Goal: Task Accomplishment & Management: Manage account settings

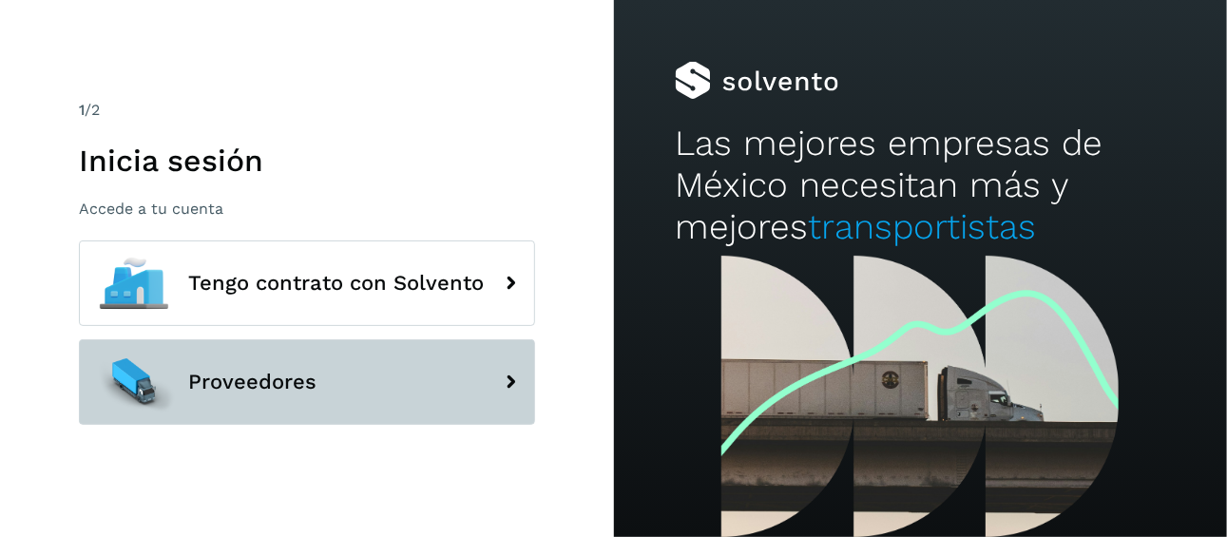
click at [338, 384] on button "Proveedores" at bounding box center [307, 382] width 456 height 86
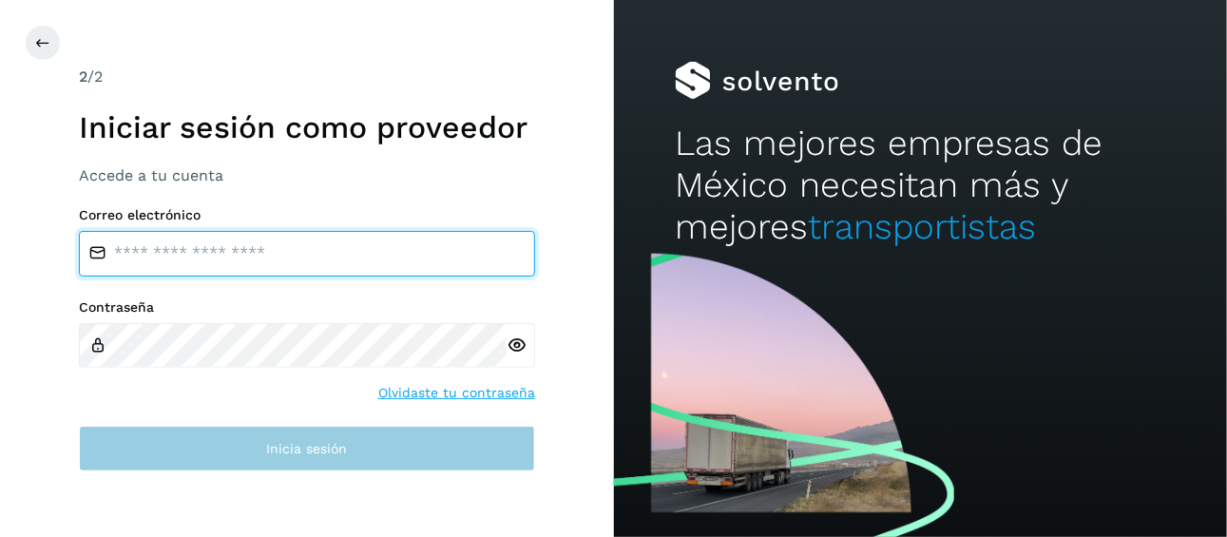
type input "**********"
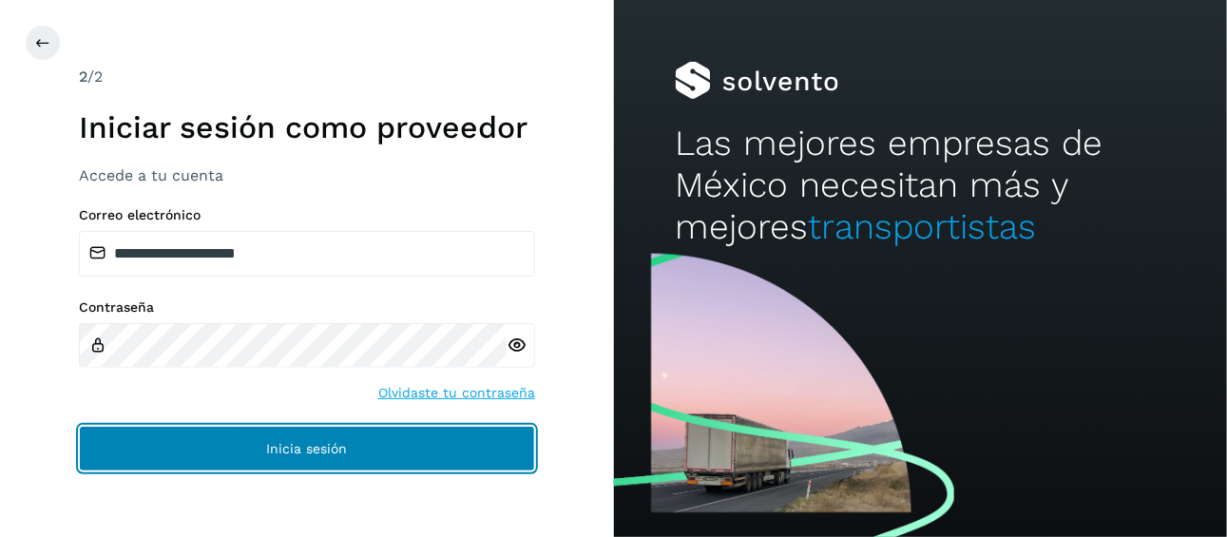
click at [306, 454] on span "Inicia sesión" at bounding box center [306, 448] width 81 height 13
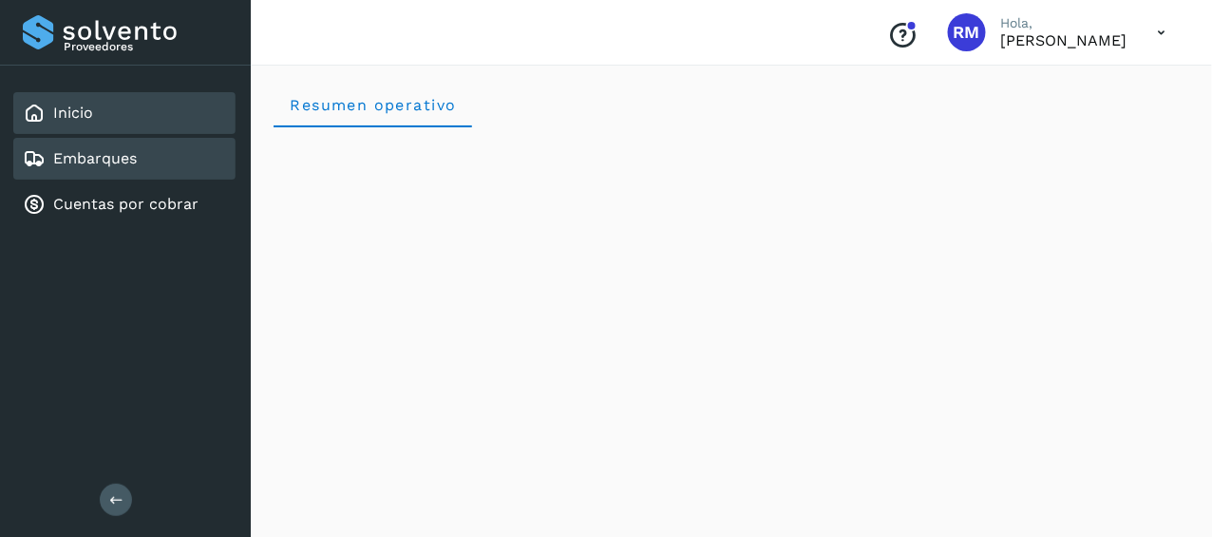
click at [155, 162] on div "Embarques" at bounding box center [124, 159] width 222 height 42
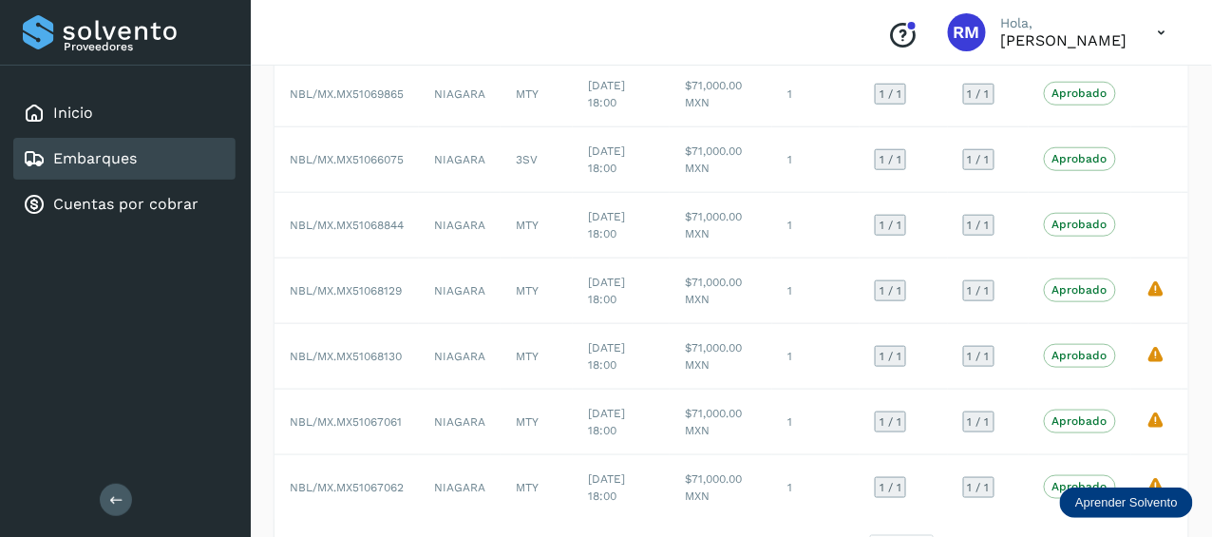
scroll to position [462, 0]
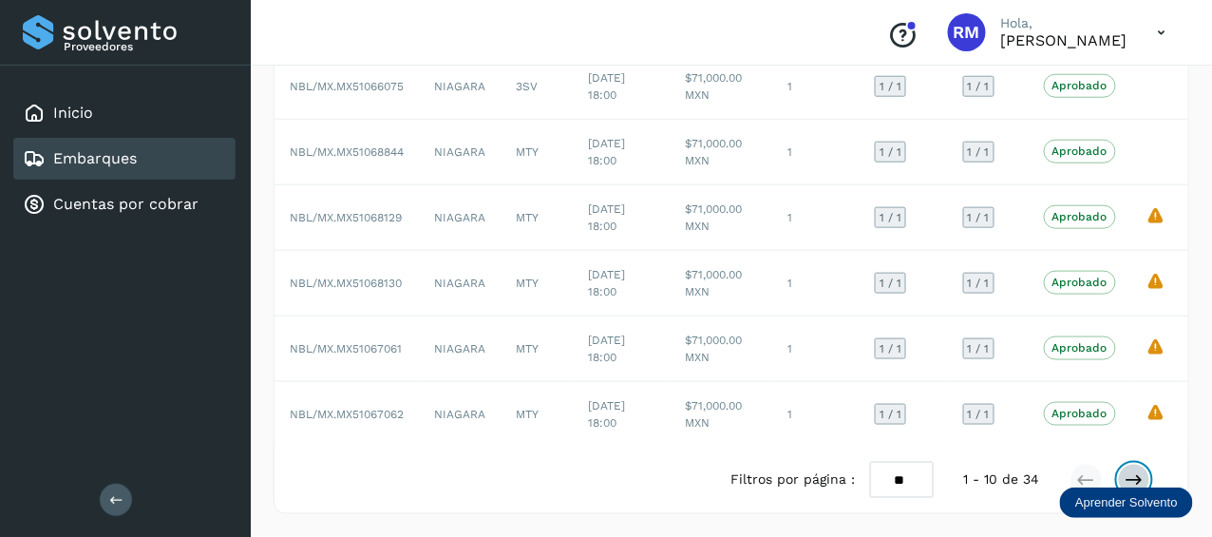
click at [1137, 481] on icon at bounding box center [1134, 479] width 19 height 19
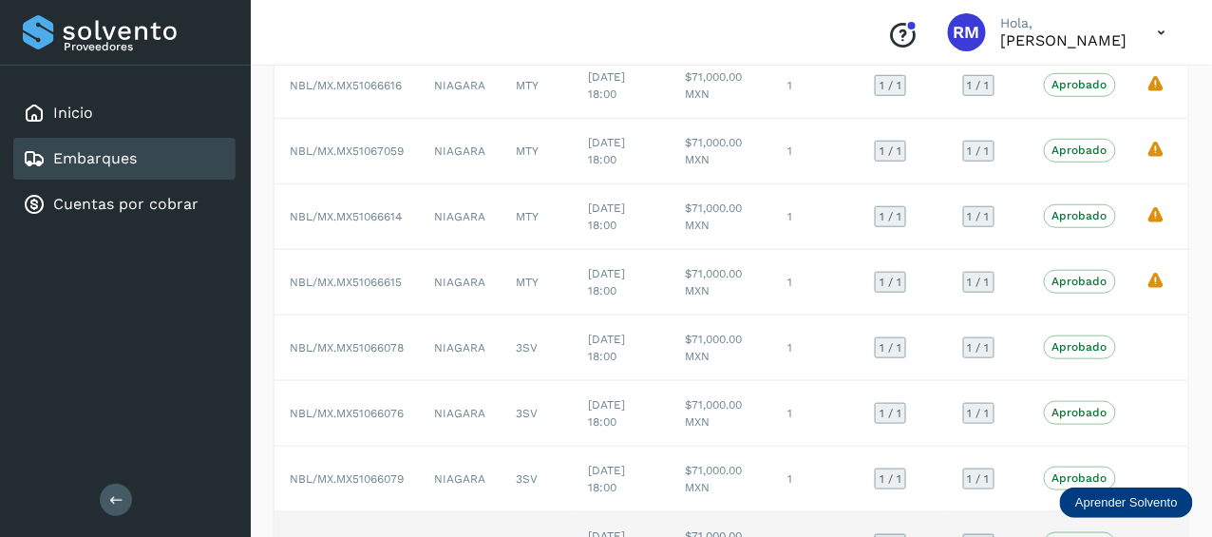
scroll to position [82, 0]
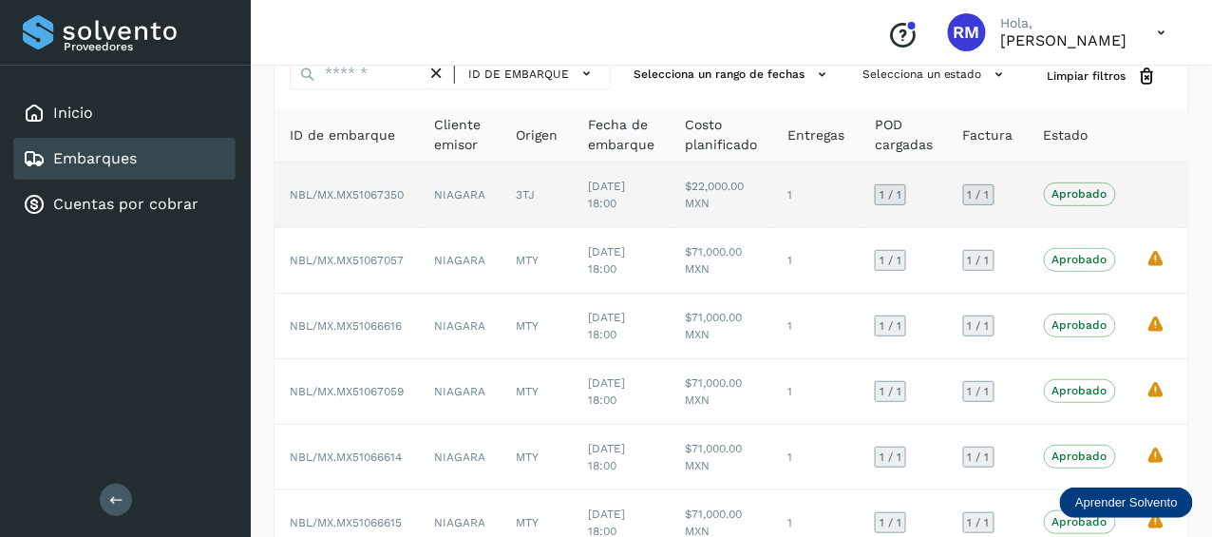
click at [486, 197] on td "NIAGARA" at bounding box center [460, 195] width 82 height 66
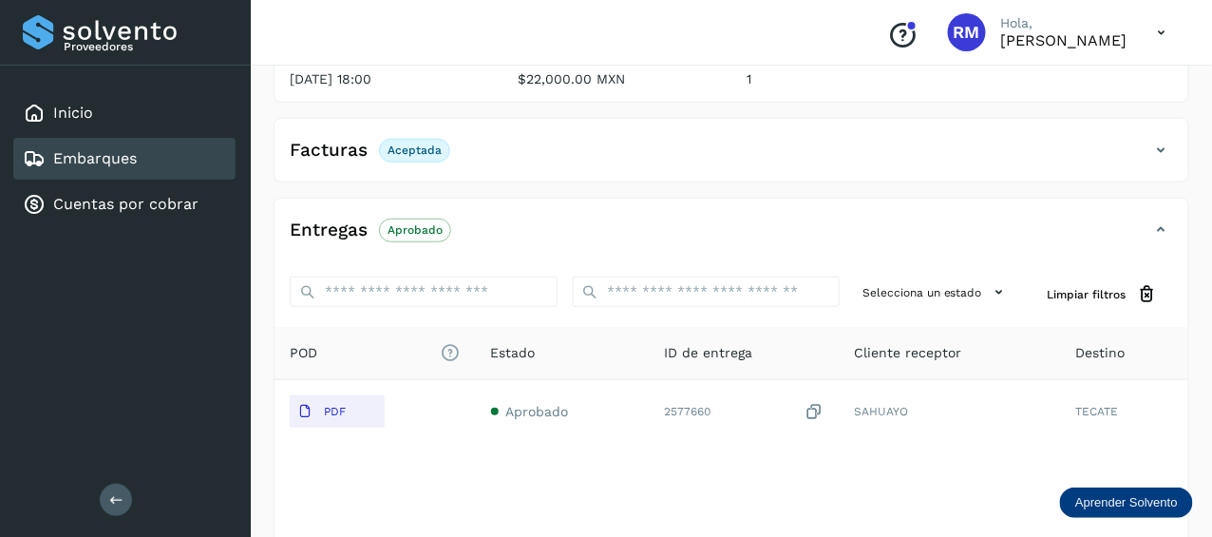
scroll to position [273, 0]
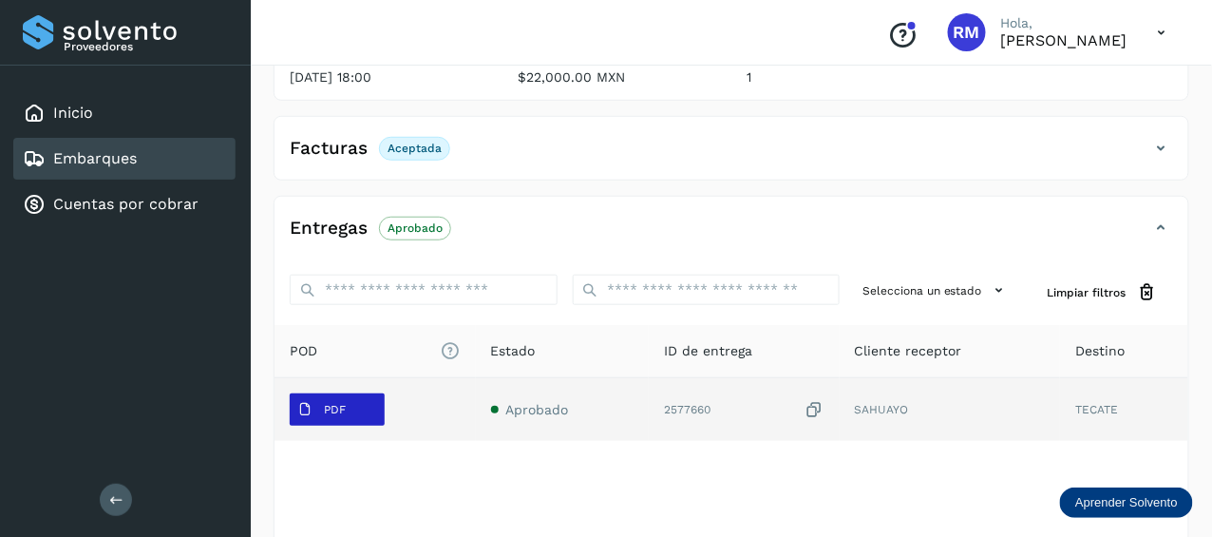
click at [342, 403] on p "PDF" at bounding box center [335, 409] width 22 height 13
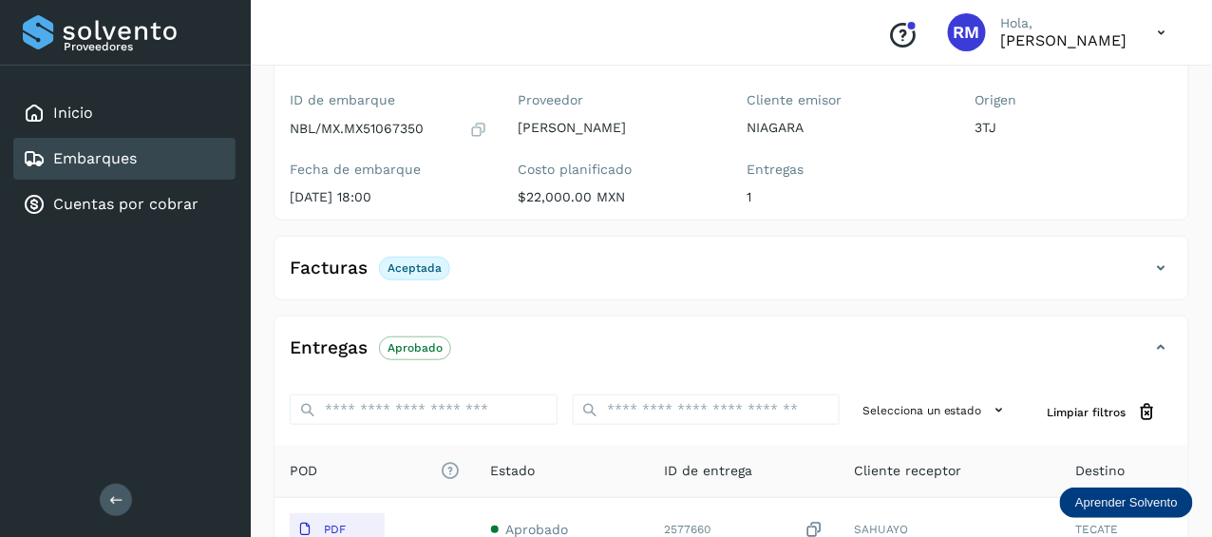
scroll to position [0, 0]
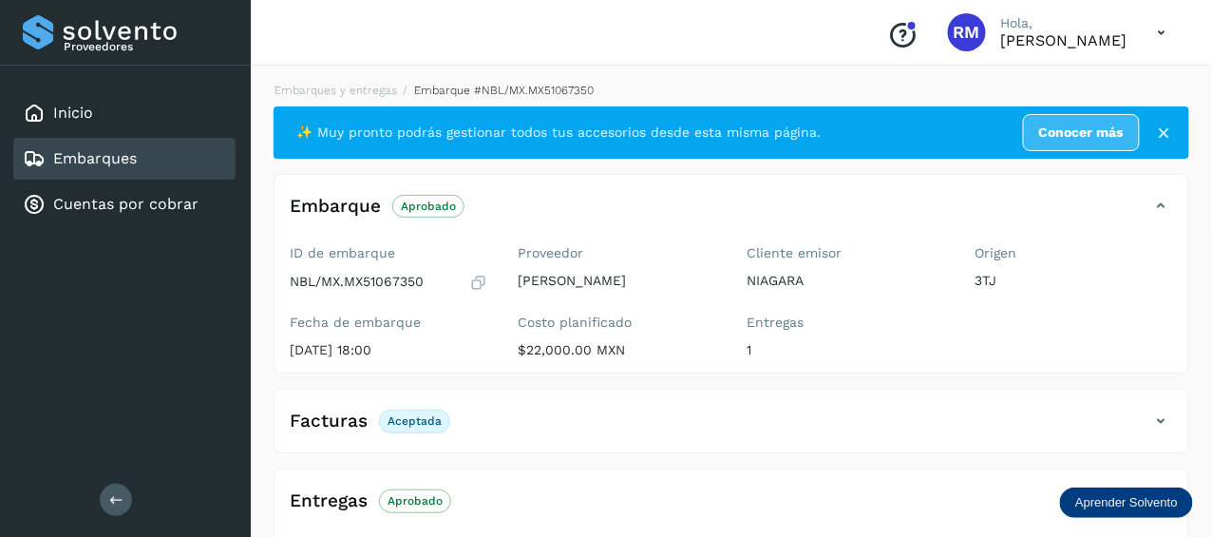
click at [190, 153] on div "Embarques" at bounding box center [124, 159] width 222 height 42
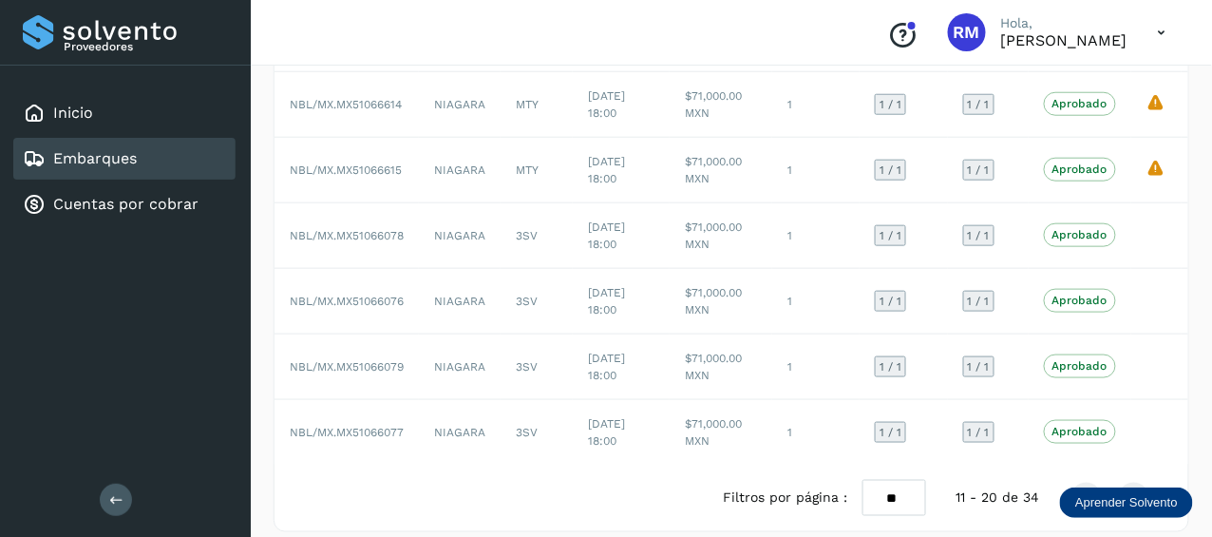
scroll to position [462, 0]
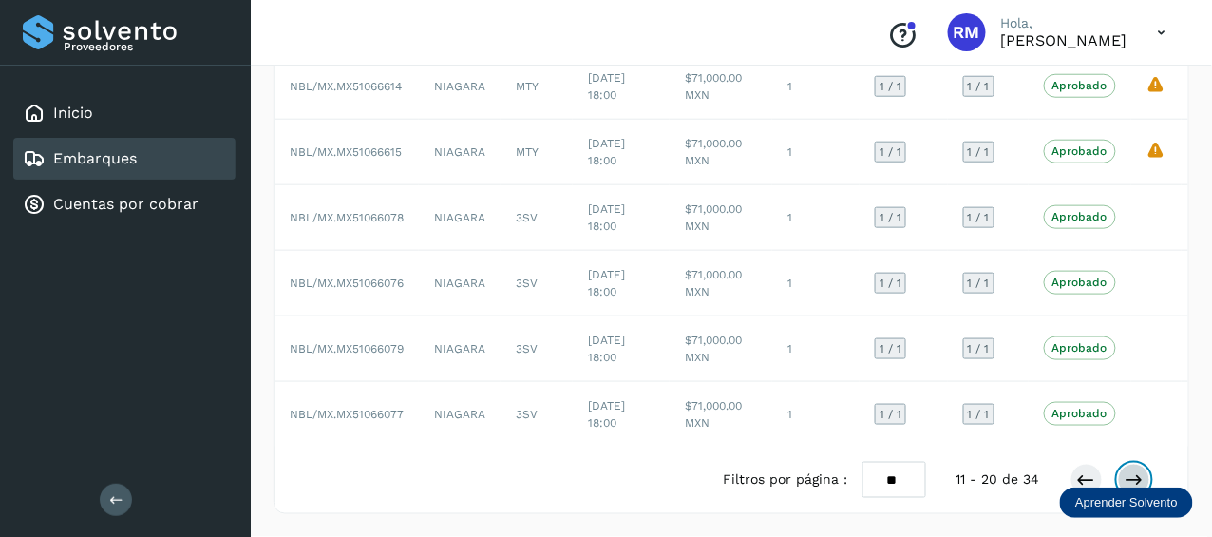
click at [1135, 477] on icon at bounding box center [1134, 479] width 19 height 19
click at [1130, 481] on icon at bounding box center [1134, 479] width 19 height 19
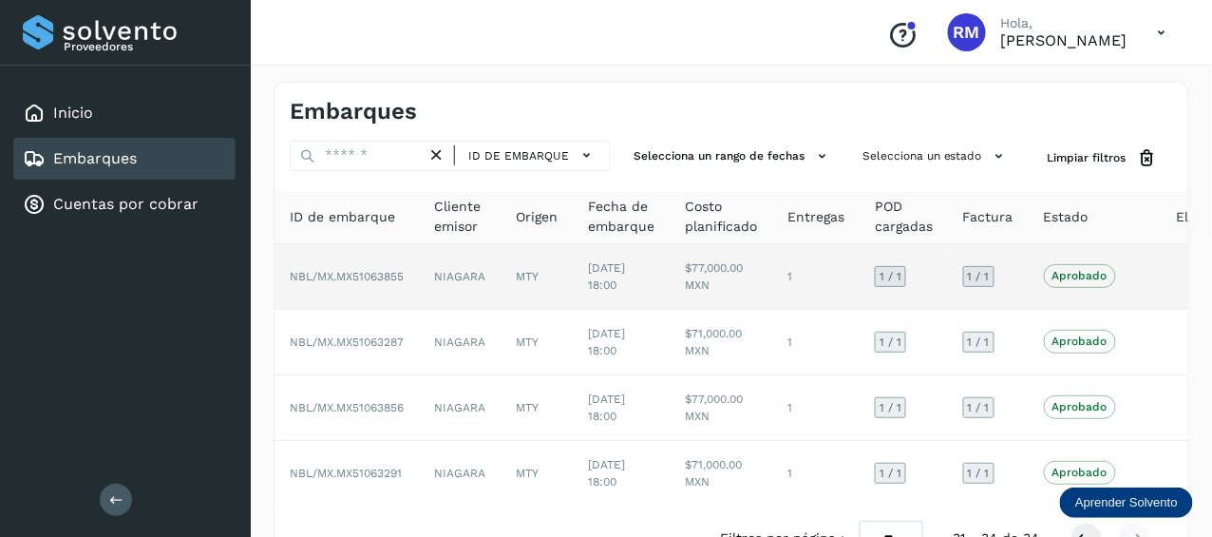
scroll to position [0, 0]
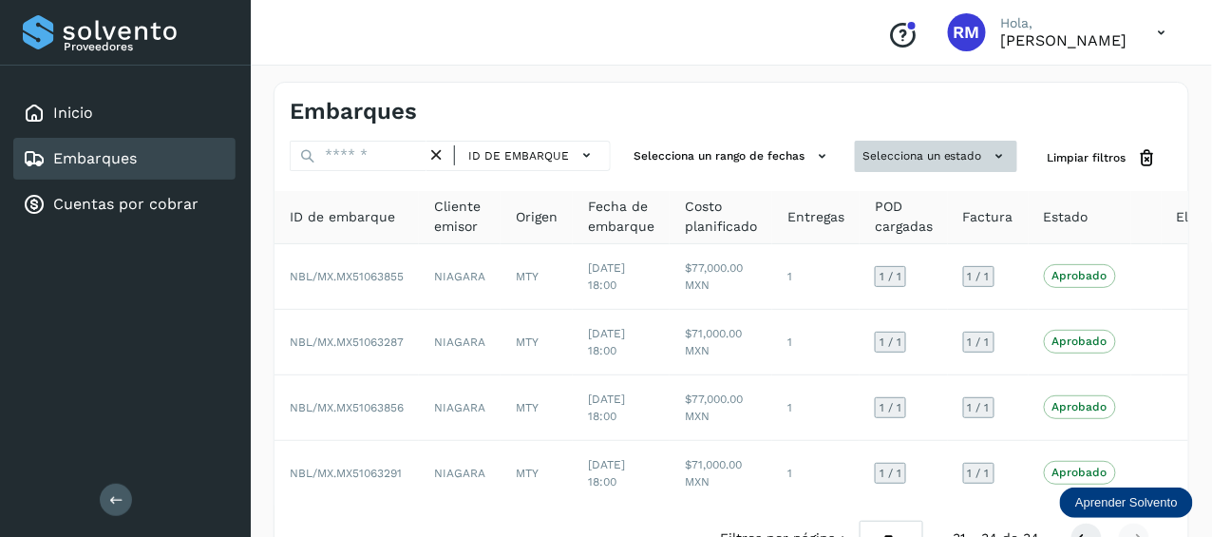
click at [906, 152] on button "Selecciona un estado" at bounding box center [936, 156] width 162 height 31
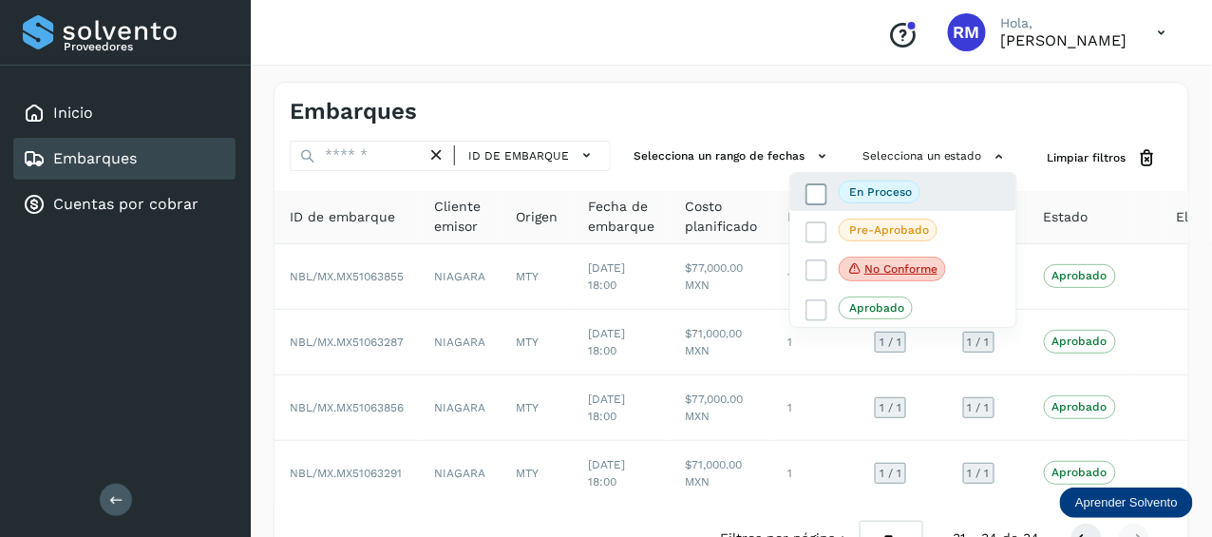
click at [885, 192] on p "En proceso" at bounding box center [880, 191] width 63 height 13
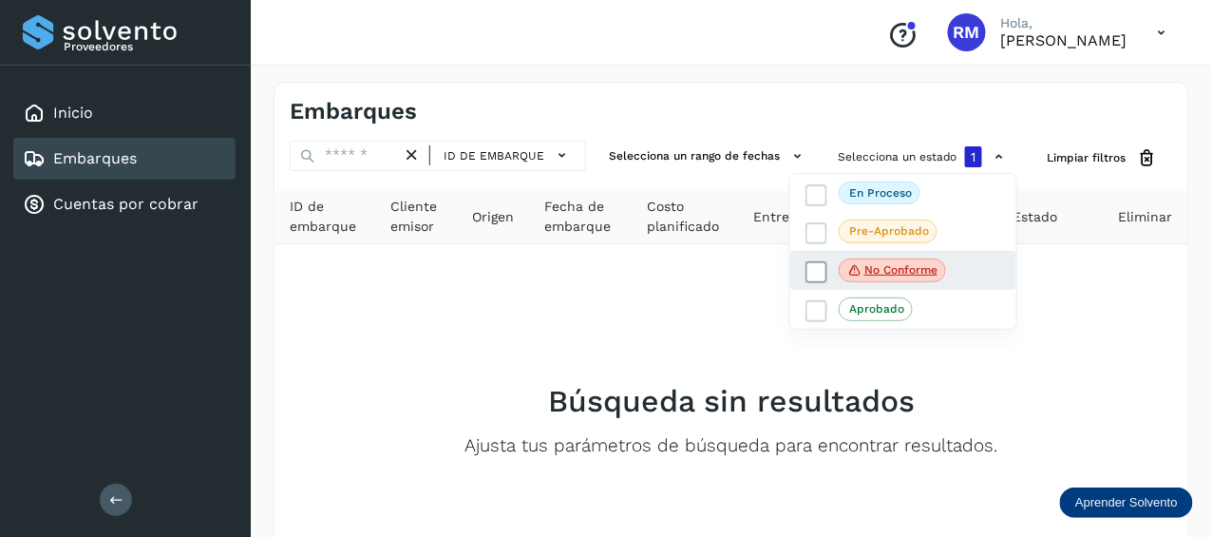
click at [916, 272] on p "No conforme" at bounding box center [901, 269] width 73 height 13
